Goal: Transaction & Acquisition: Obtain resource

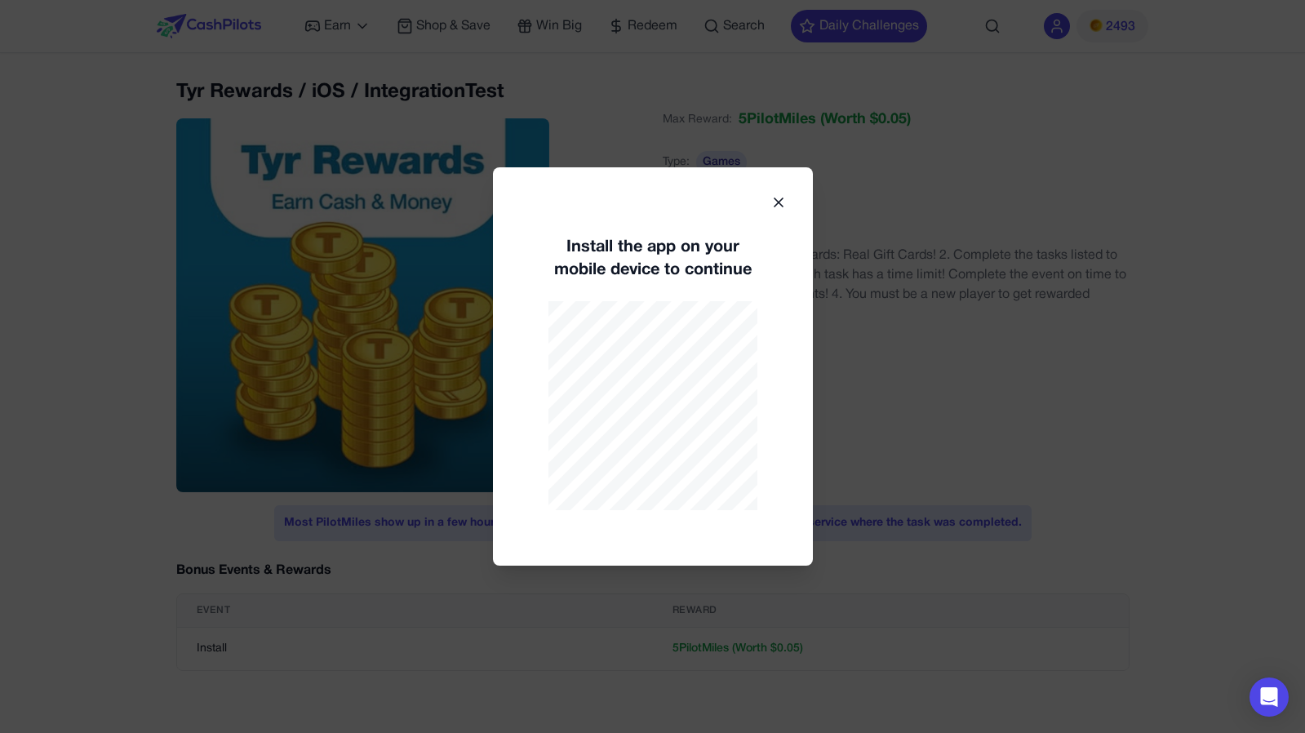
click at [776, 191] on div "Install the app on your mobile device to continue" at bounding box center [653, 366] width 320 height 398
click at [779, 206] on icon at bounding box center [778, 202] width 16 height 16
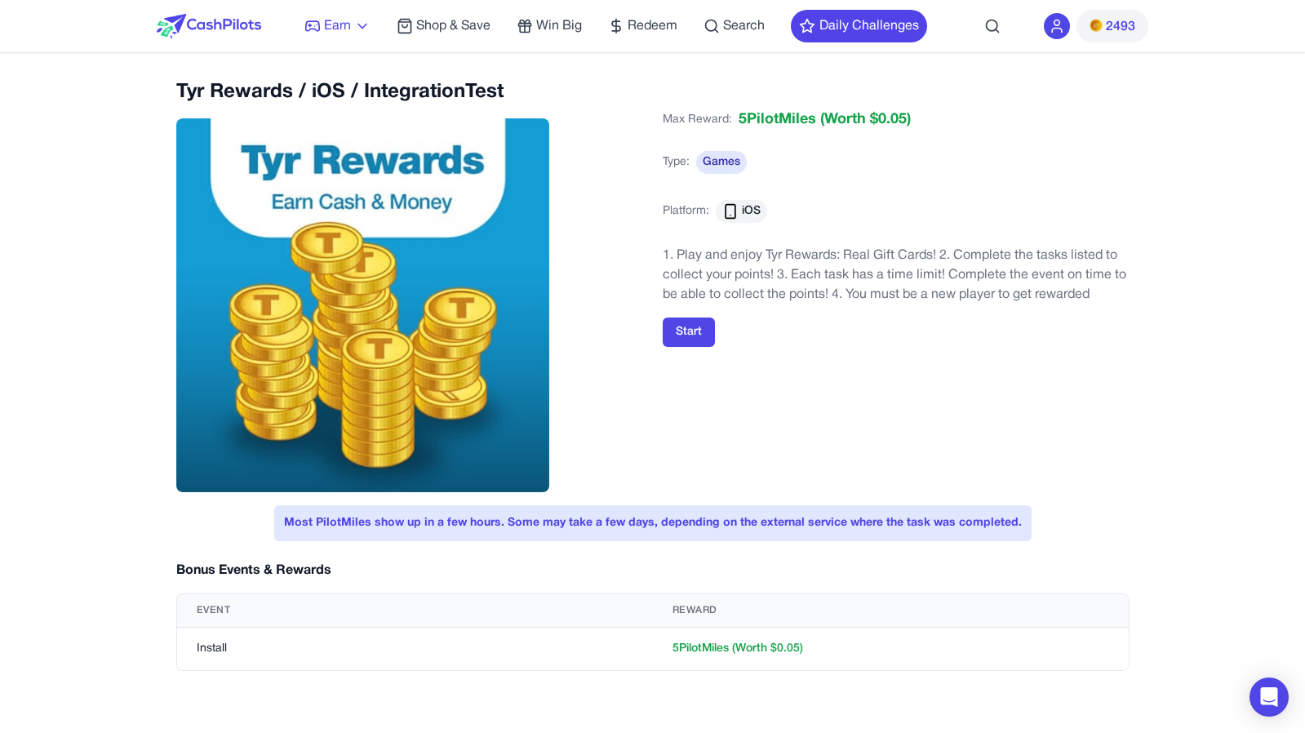
click at [335, 16] on span "Earn" at bounding box center [337, 26] width 27 height 20
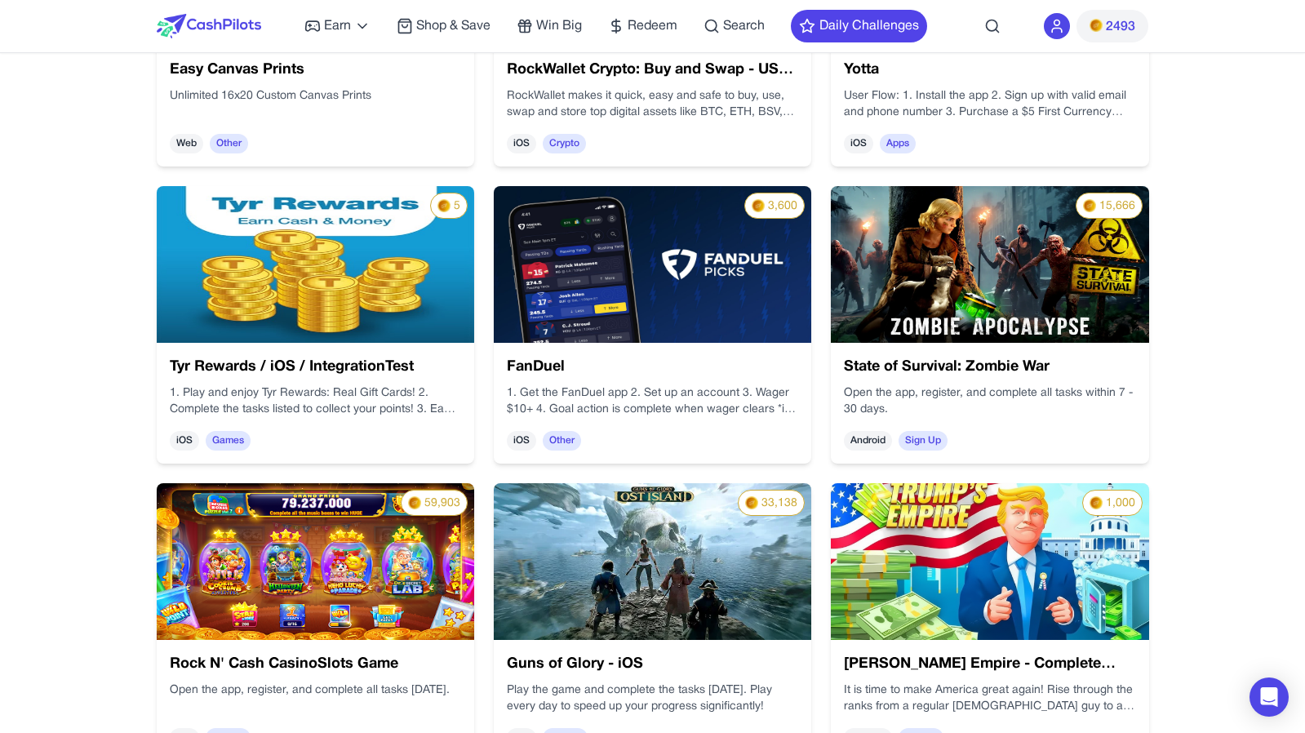
scroll to position [5807, 0]
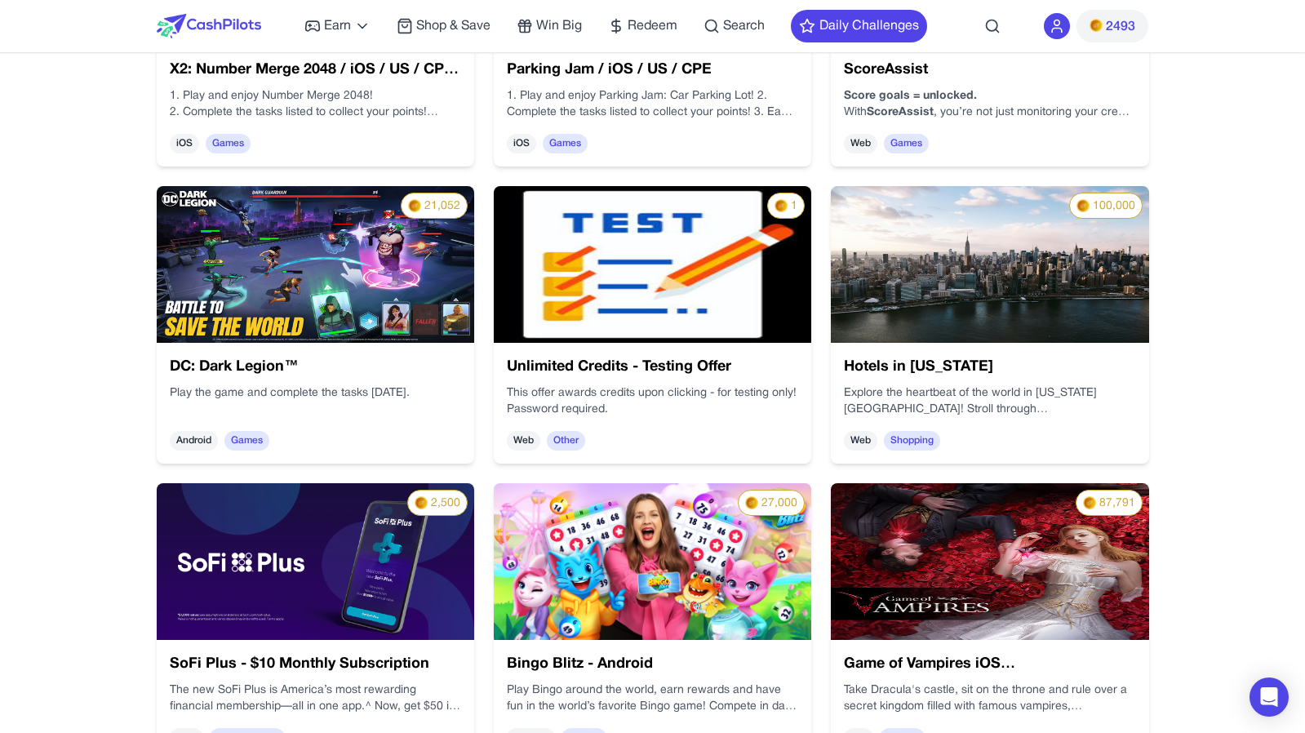
click at [581, 300] on img at bounding box center [652, 264] width 317 height 157
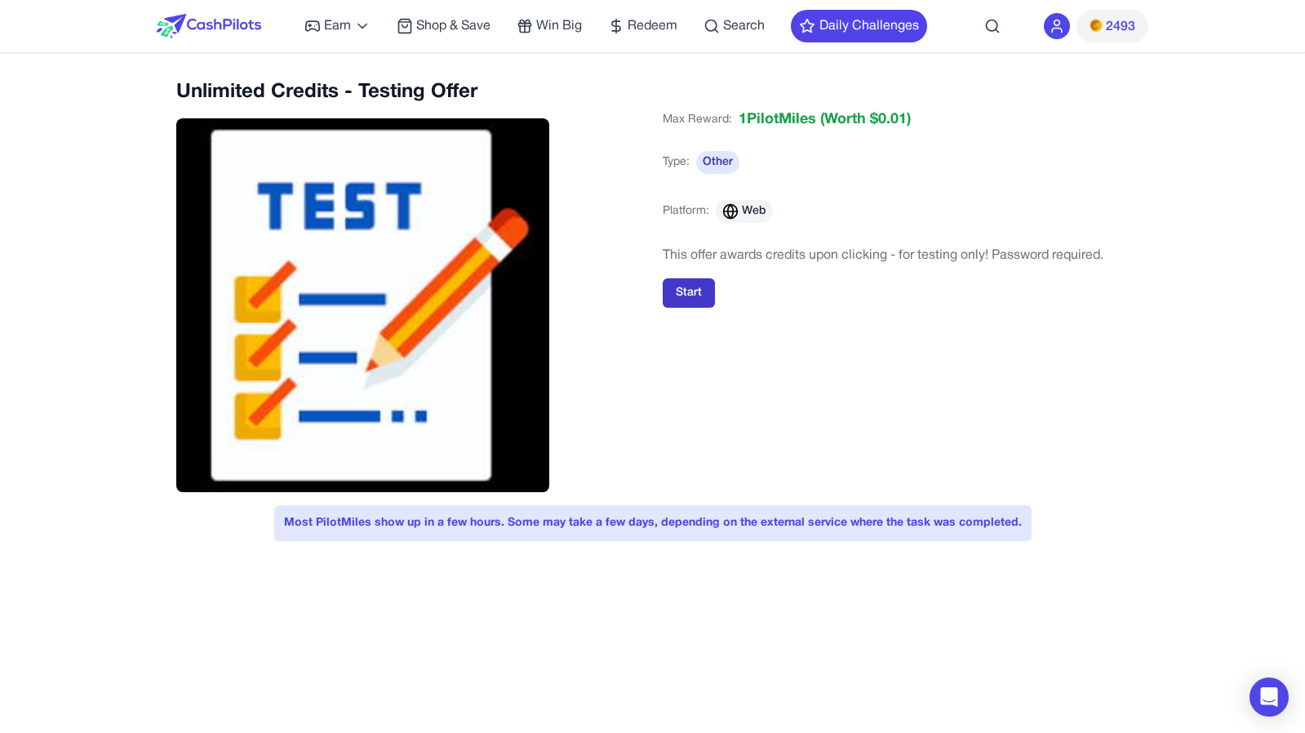
click at [676, 292] on button "Start" at bounding box center [689, 292] width 52 height 29
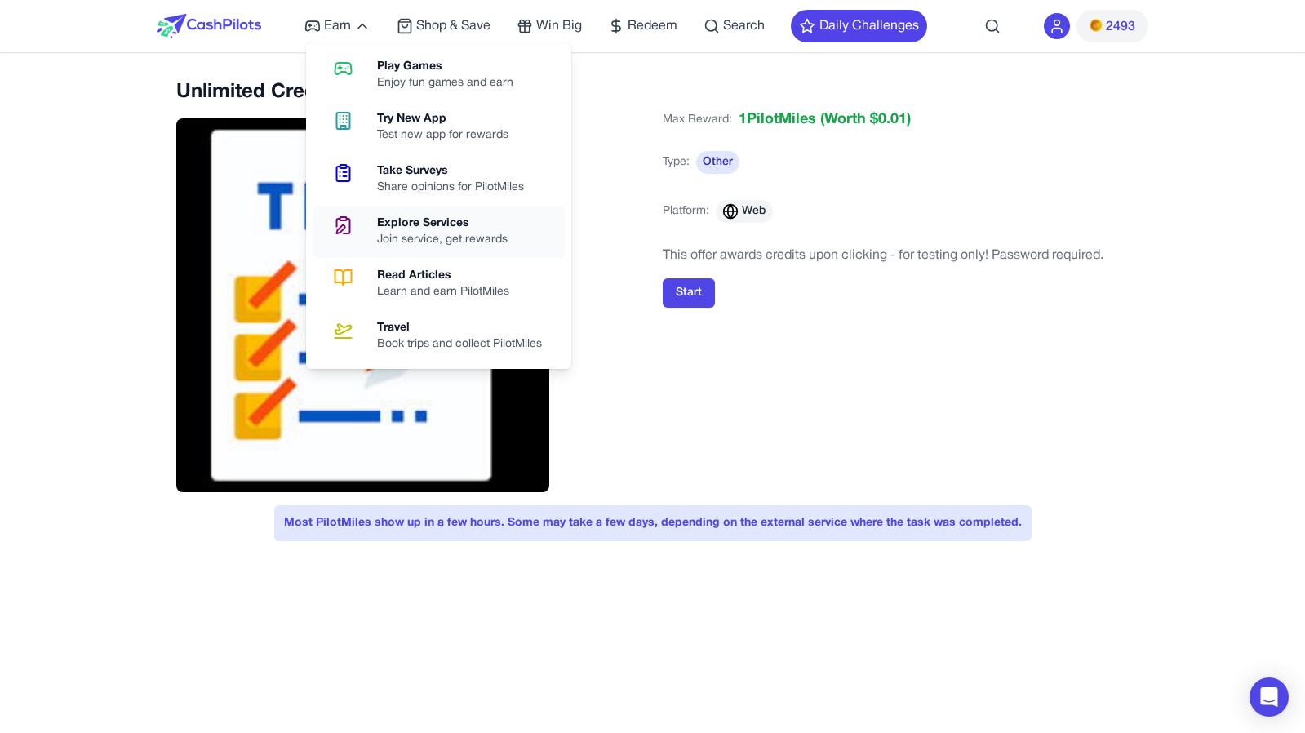
click at [444, 227] on div "Explore Services" at bounding box center [449, 223] width 144 height 16
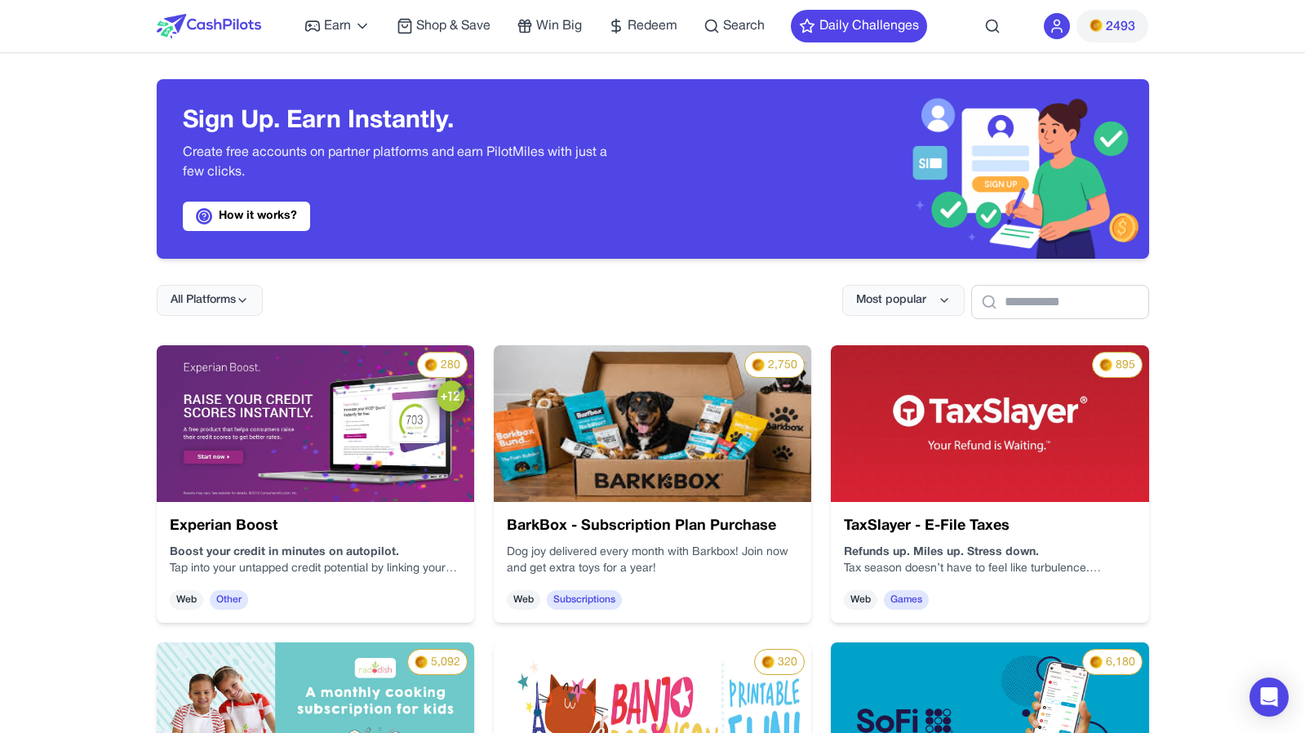
scroll to position [695, 0]
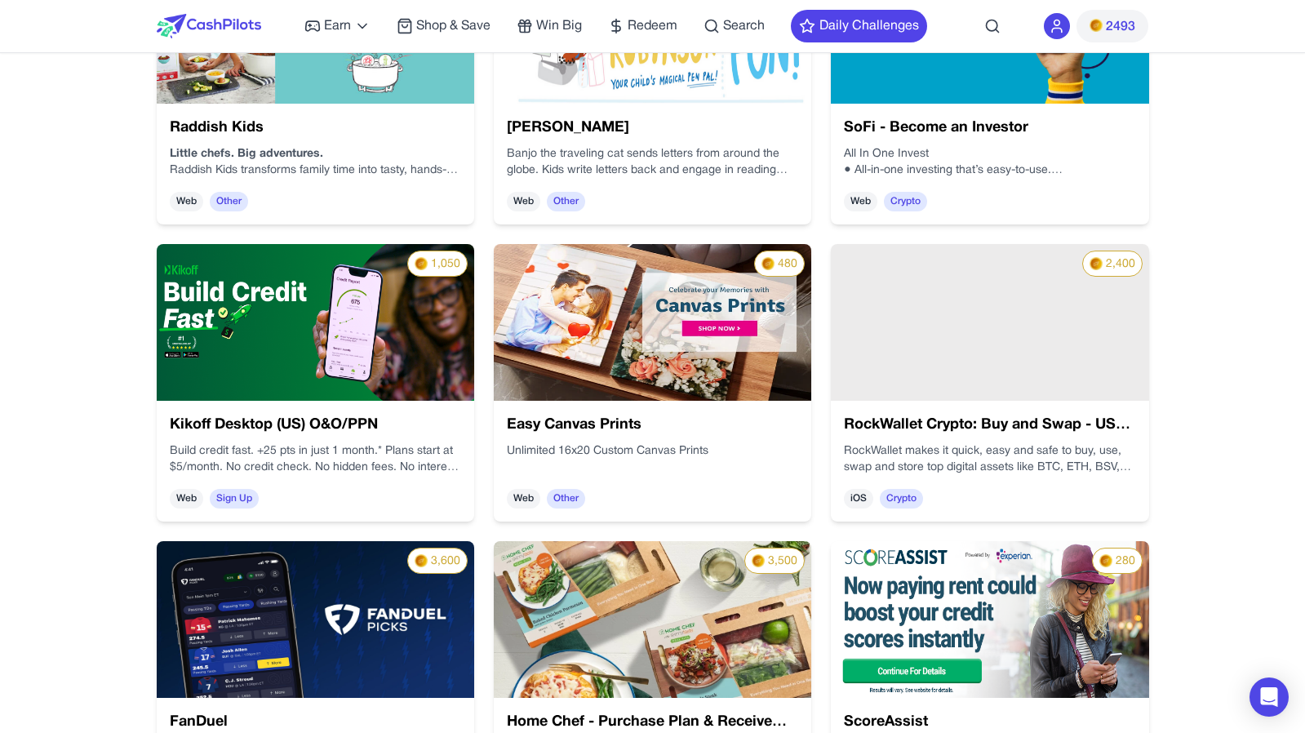
click at [1214, 287] on div "Earn Play Games Enjoy fun games and earn Try New App Test new app for rewards T…" at bounding box center [652, 502] width 1305 height 2395
click at [1082, 319] on div "2,400" at bounding box center [989, 322] width 317 height 157
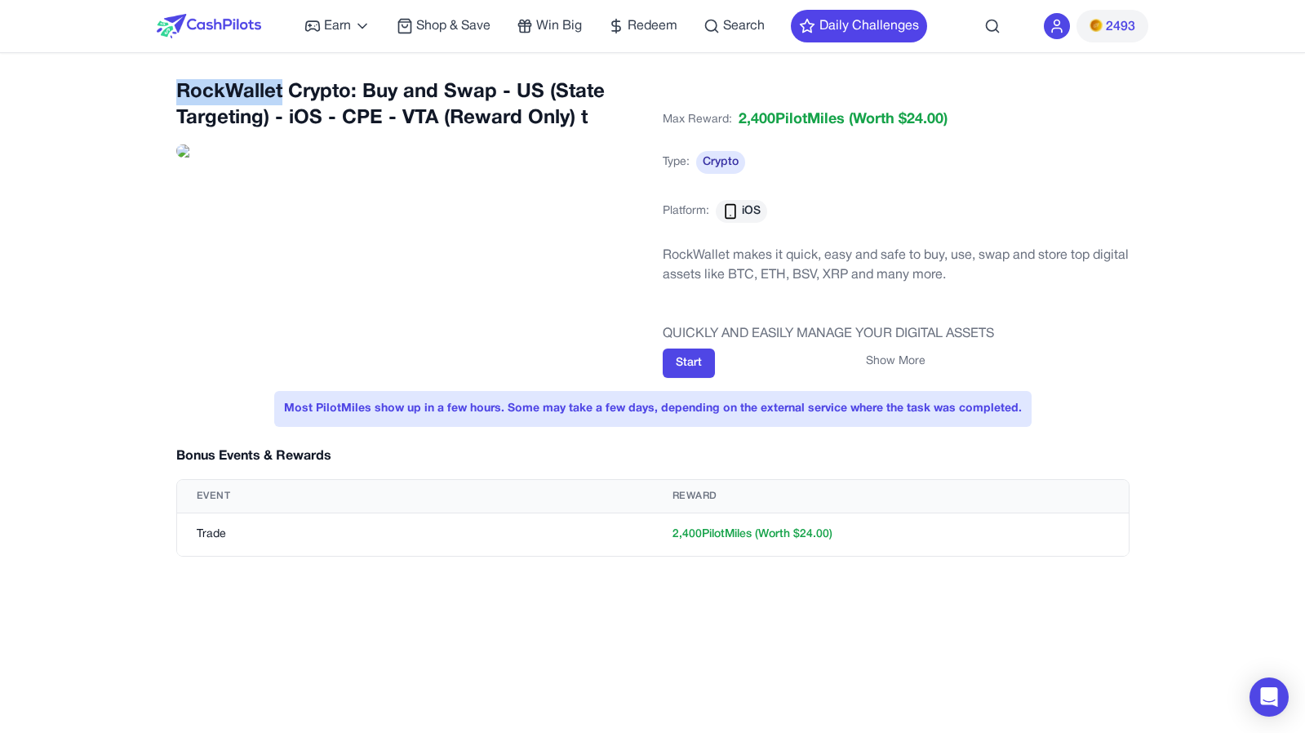
drag, startPoint x: 175, startPoint y: 86, endPoint x: 279, endPoint y: 87, distance: 104.5
click at [279, 87] on div "RockWallet Crypto: Buy and Swap - US (State Targeting) - iOS - CPE - VTA (Rewar…" at bounding box center [653, 327] width 992 height 497
copy h2 "RockWallet"
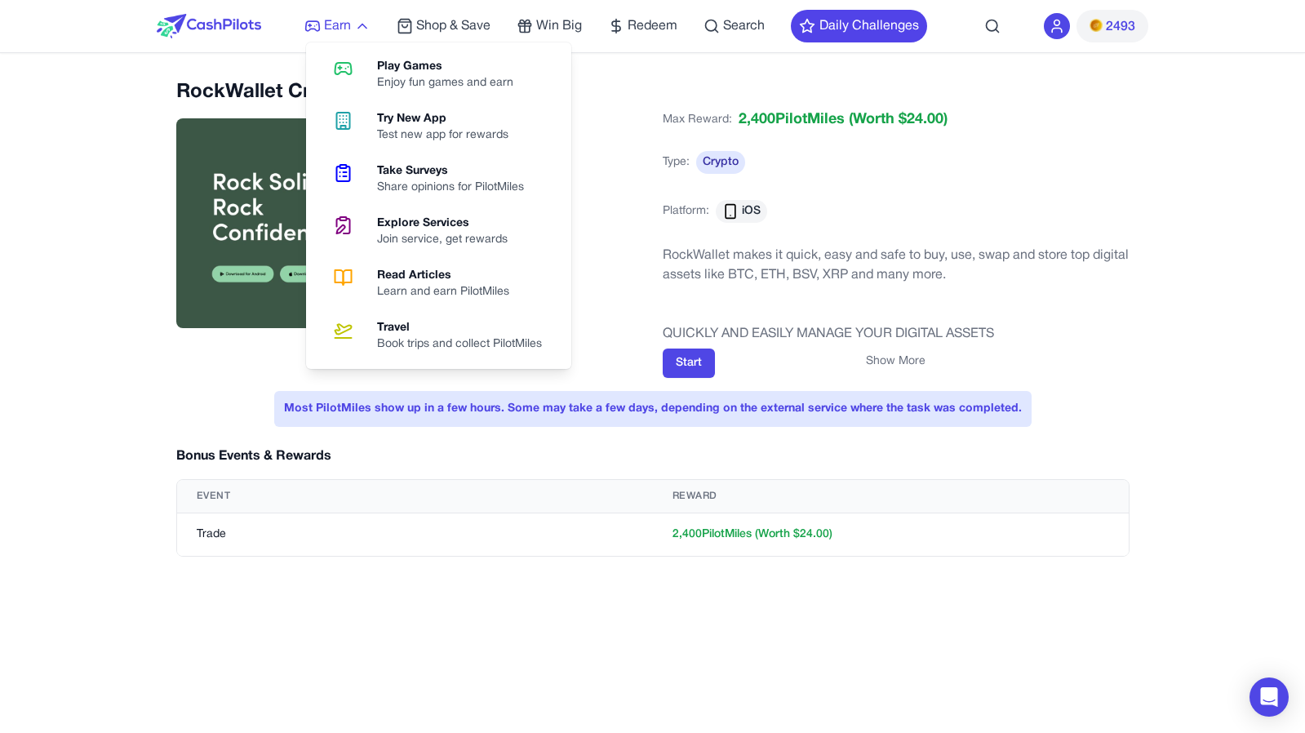
click at [331, 31] on span "Earn" at bounding box center [337, 26] width 27 height 20
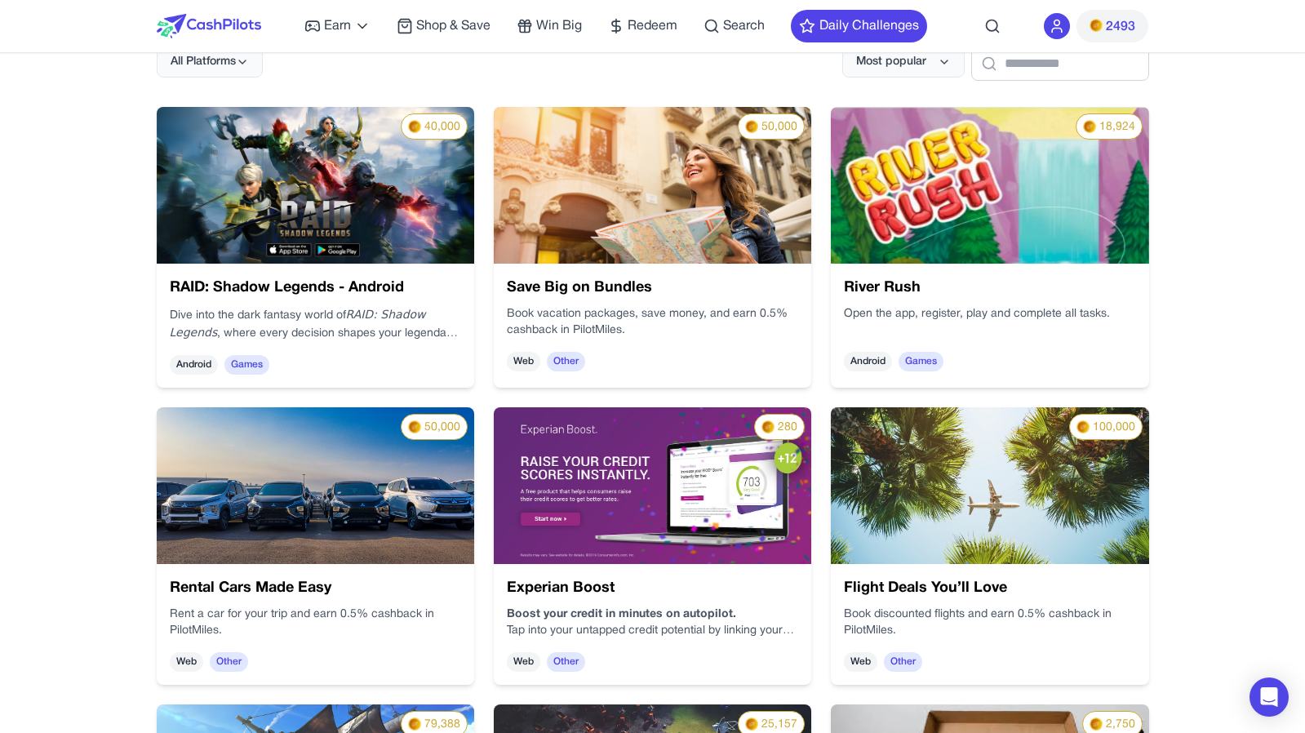
scroll to position [122, 0]
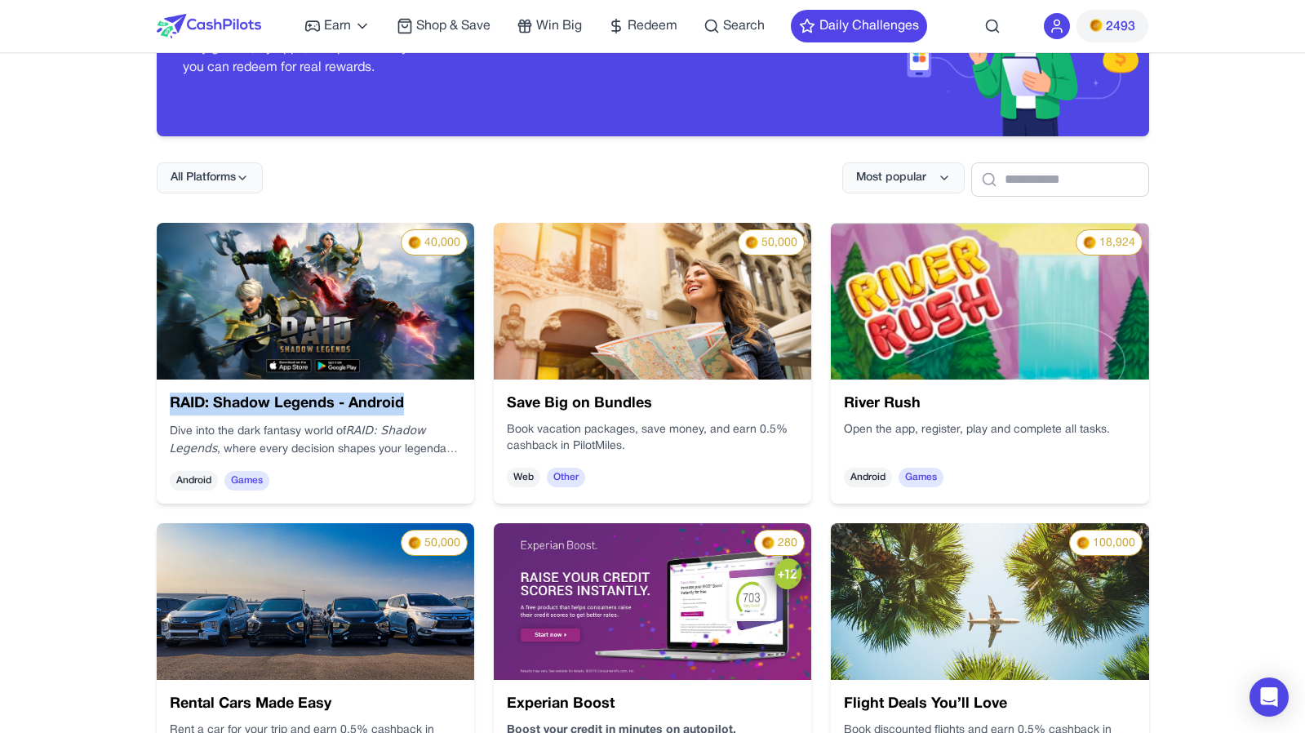
drag, startPoint x: 425, startPoint y: 404, endPoint x: 127, endPoint y: 398, distance: 298.8
copy h3 "RAID: Shadow Legends - Android"
click at [423, 420] on div "RAID: Shadow Legends - Android Dive into the dark fantasy world of RAID: Shadow…" at bounding box center [315, 442] width 317 height 124
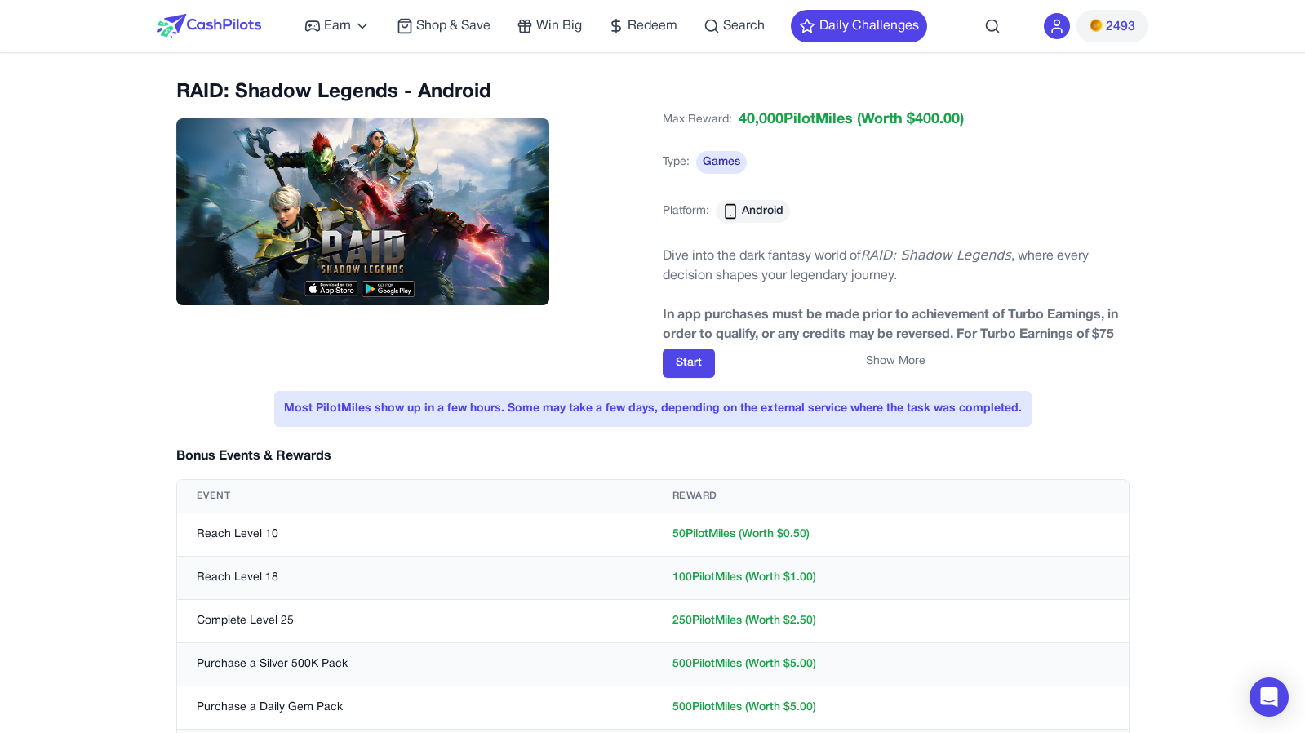
click at [247, 38] on img at bounding box center [209, 26] width 104 height 24
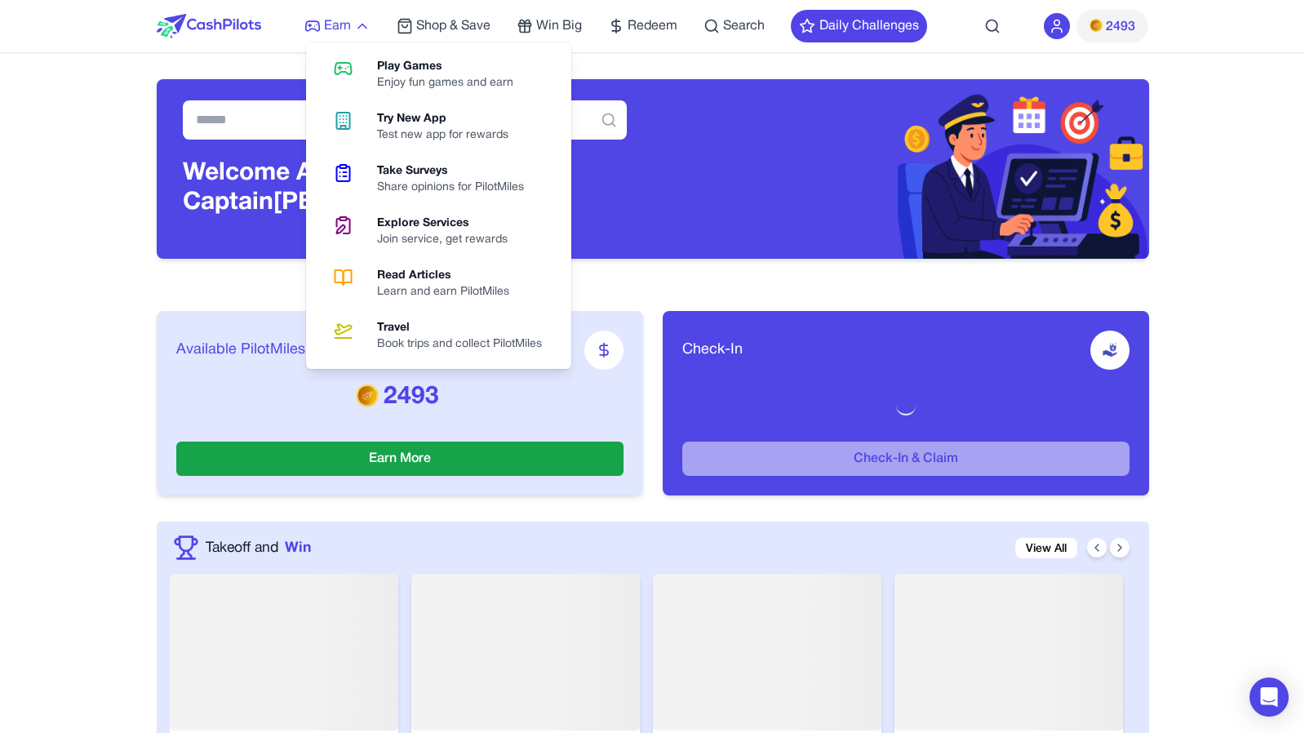
click at [320, 27] on icon at bounding box center [313, 26] width 14 height 10
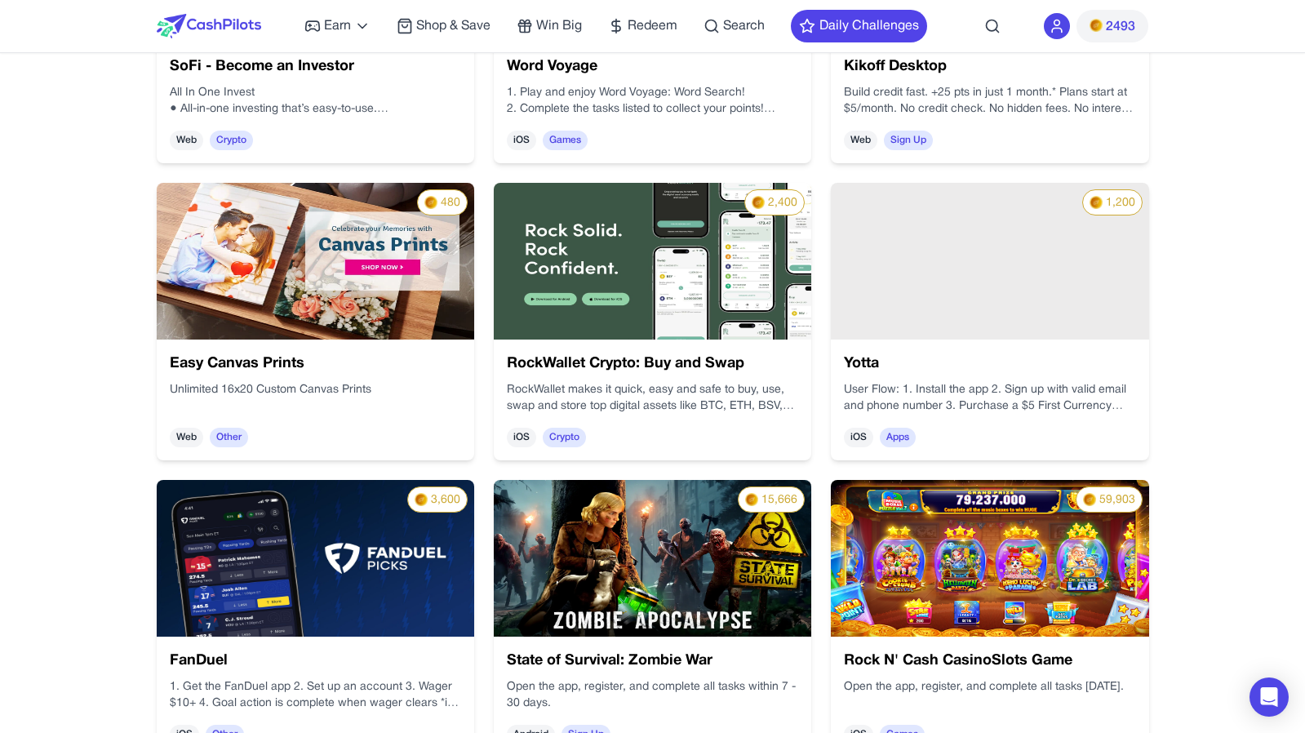
scroll to position [2843, 0]
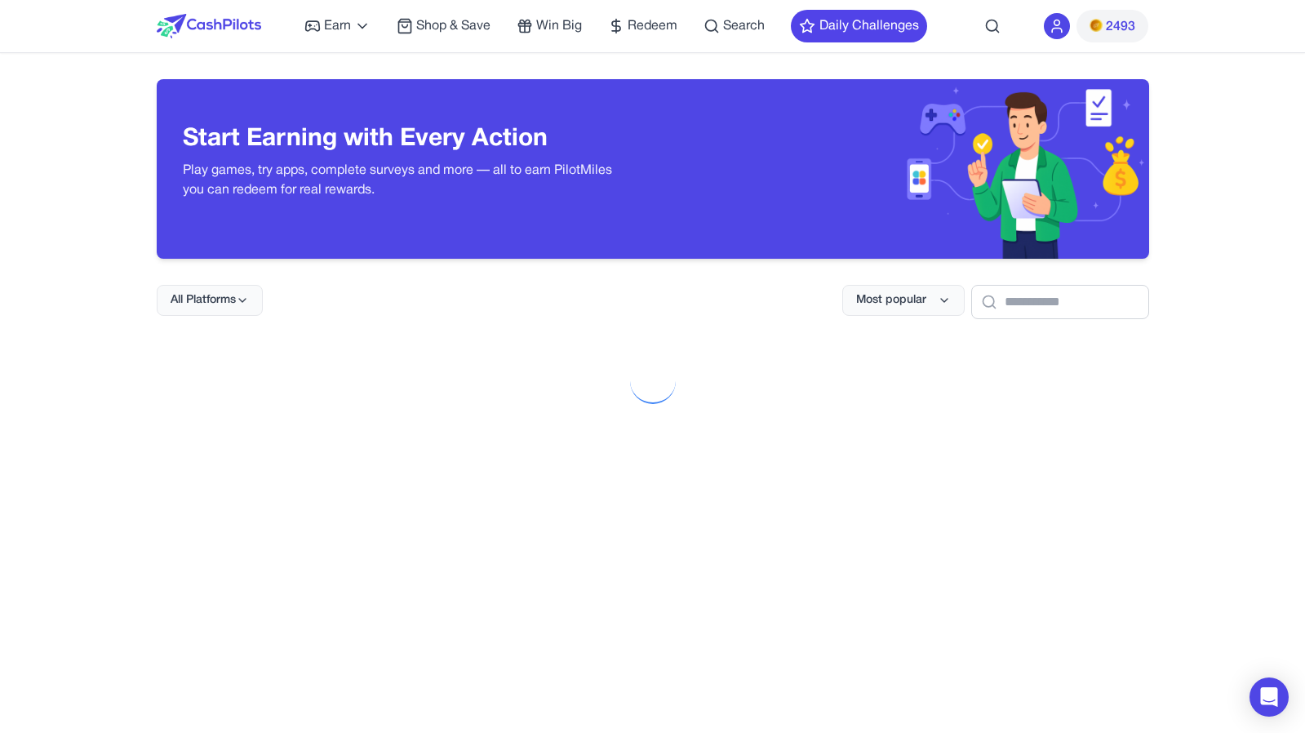
scroll to position [929, 0]
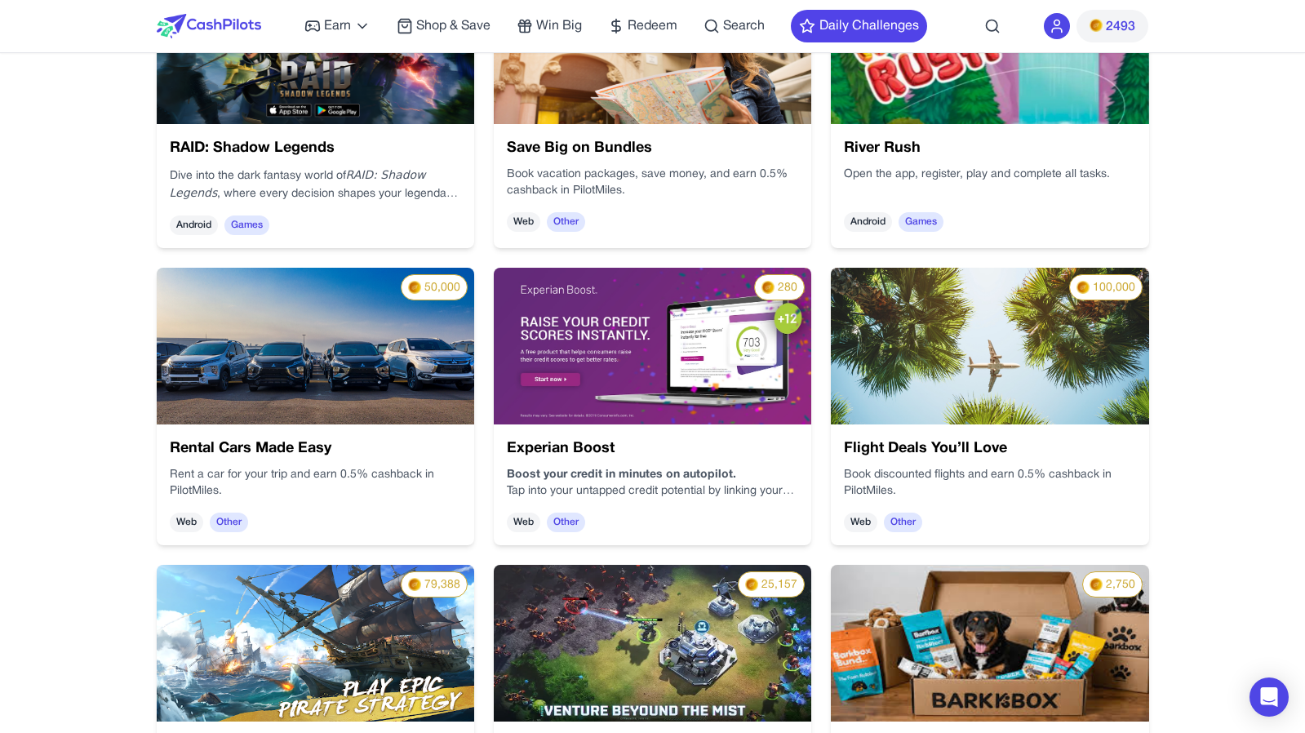
scroll to position [382, 0]
